Goal: Information Seeking & Learning: Learn about a topic

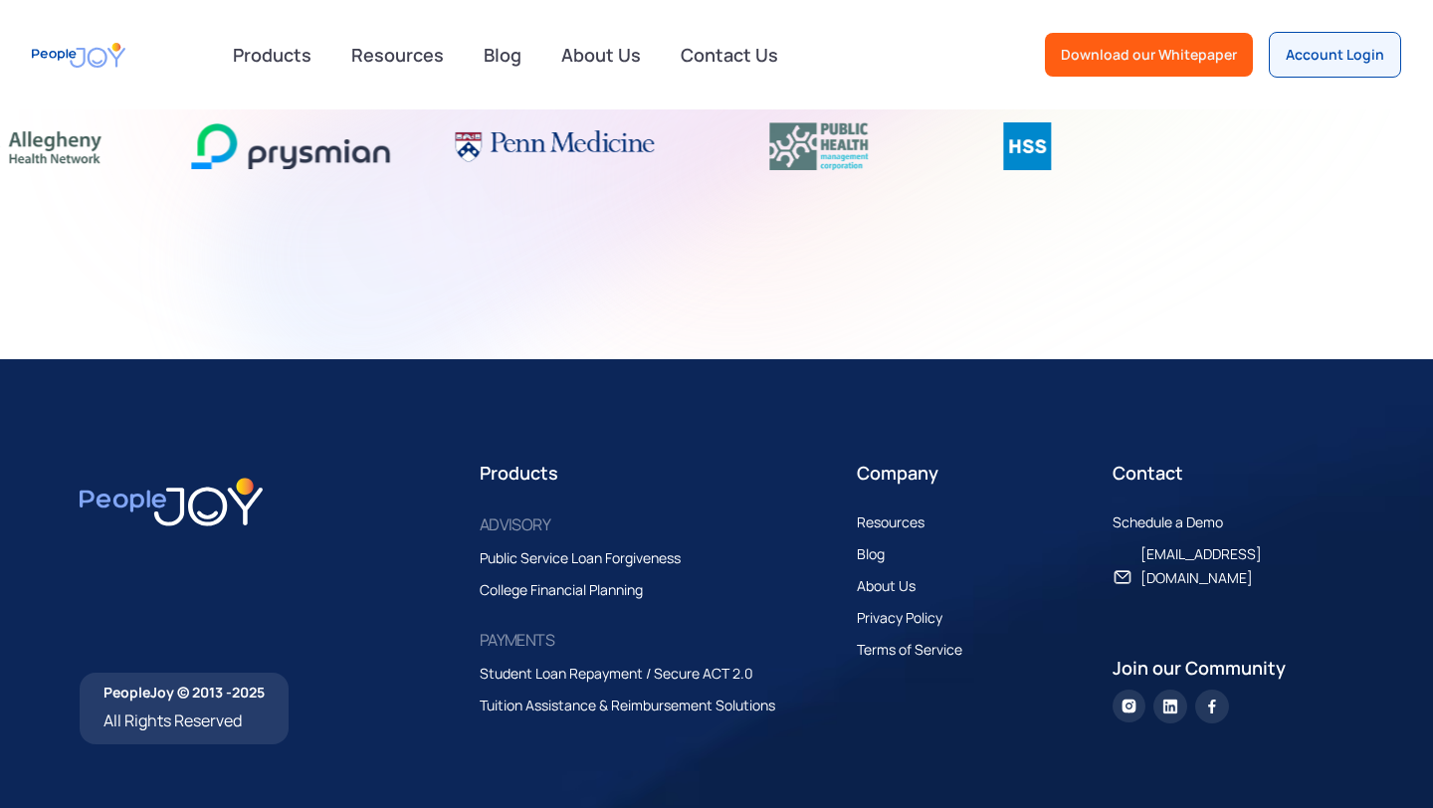
scroll to position [2760, 0]
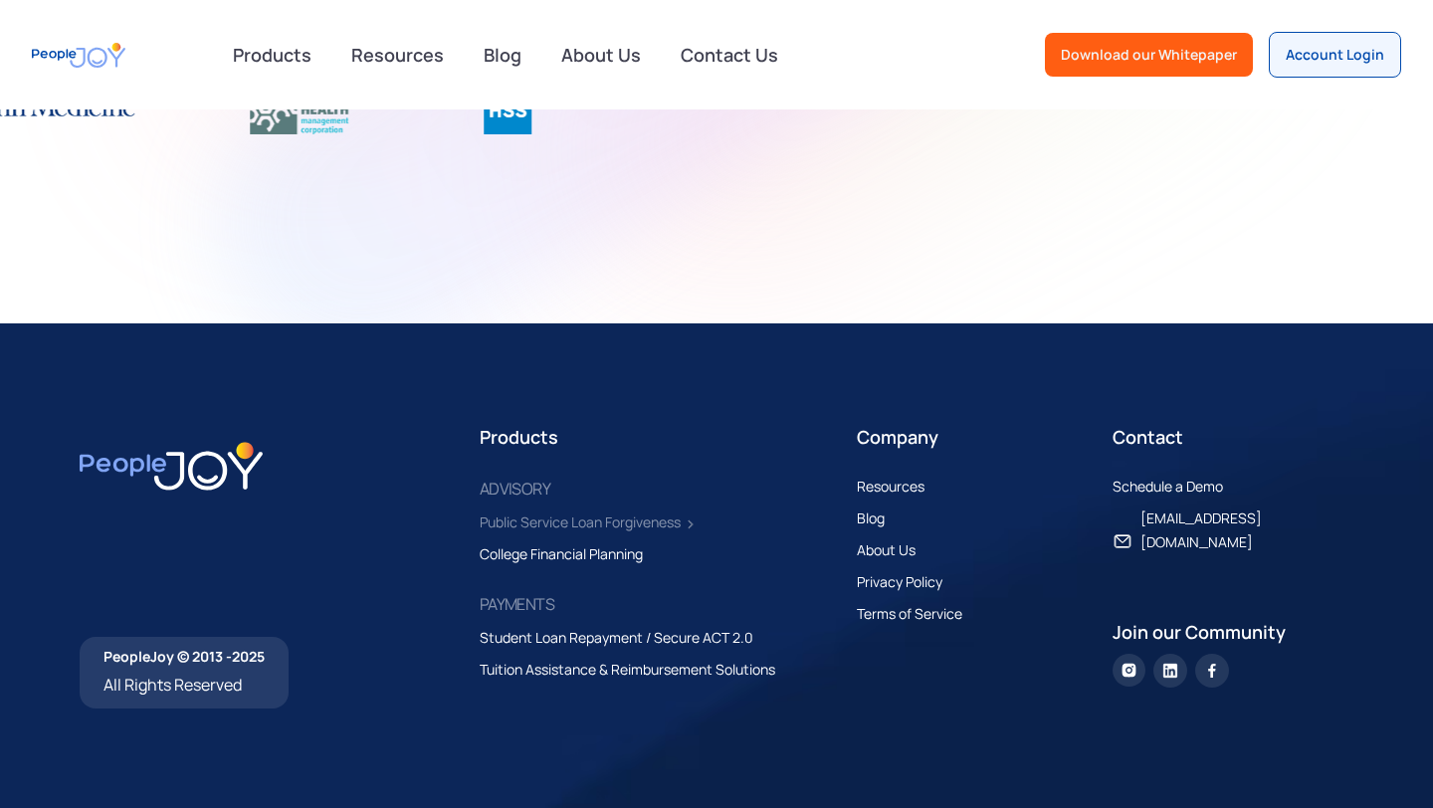
click at [569, 513] on div "Public Service Loan Forgiveness" at bounding box center [580, 522] width 201 height 24
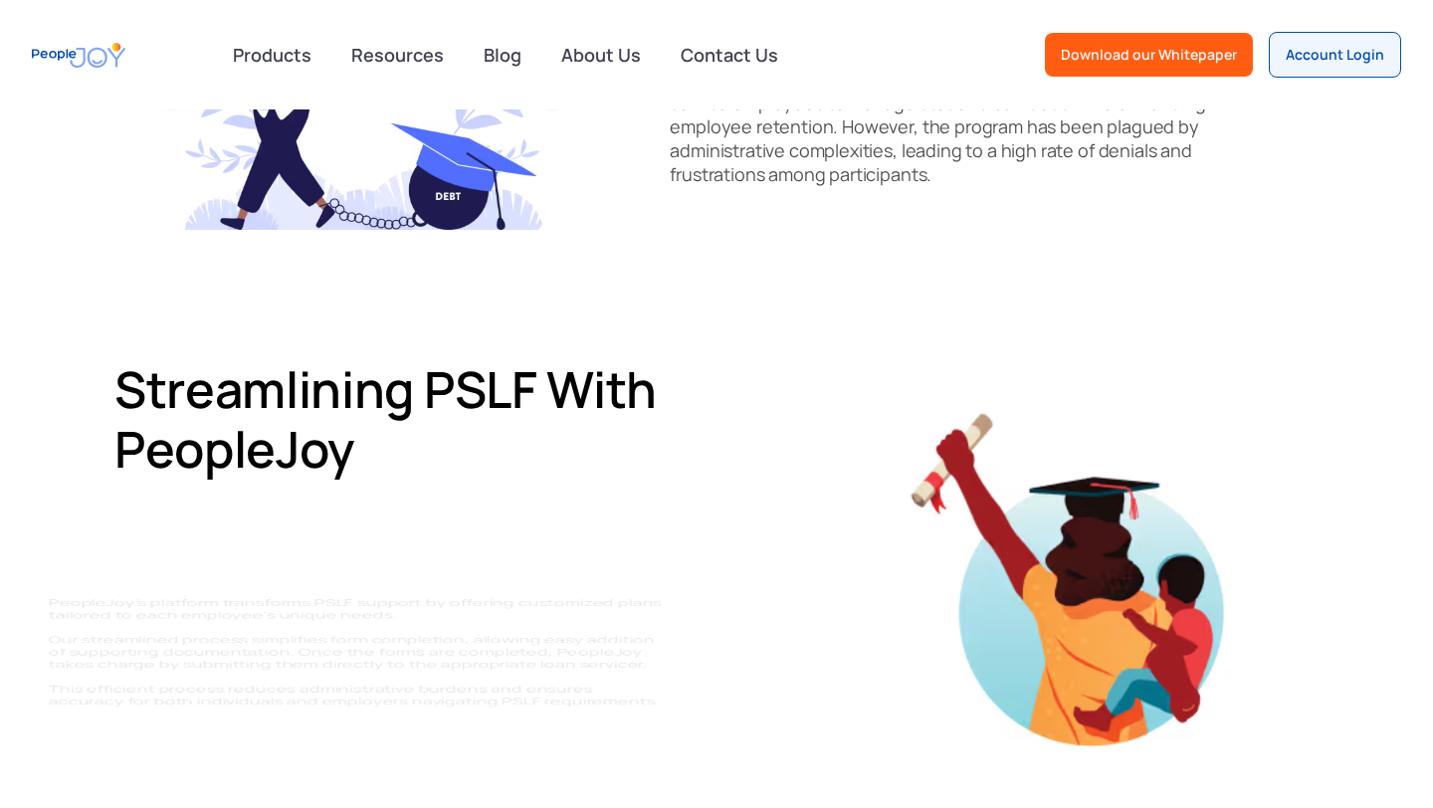
scroll to position [761, 0]
